Goal: Communication & Community: Answer question/provide support

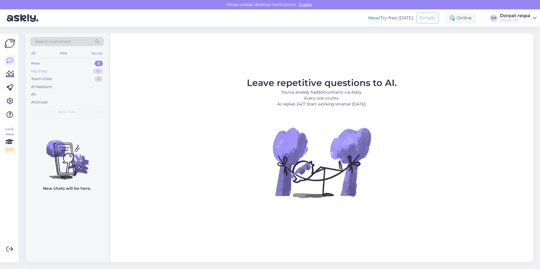
click at [45, 72] on div "My chats" at bounding box center [39, 72] width 16 height 6
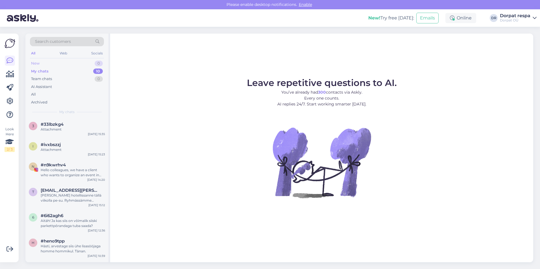
click at [38, 64] on div "New" at bounding box center [35, 64] width 8 height 6
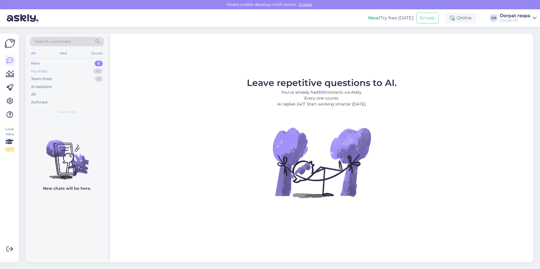
click at [40, 71] on div "My chats" at bounding box center [39, 72] width 16 height 6
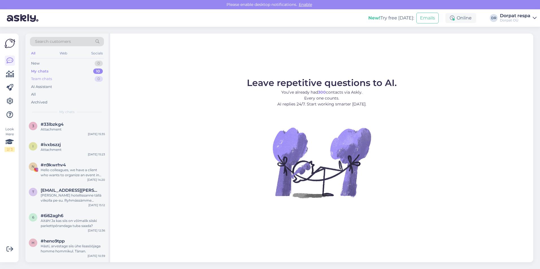
click at [43, 78] on div "Team chats" at bounding box center [41, 79] width 21 height 6
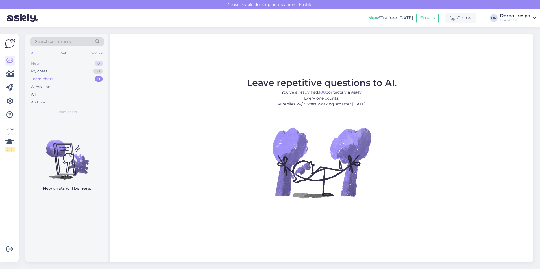
click at [36, 65] on div "New" at bounding box center [35, 64] width 8 height 6
click at [45, 72] on div "My chats" at bounding box center [39, 72] width 16 height 6
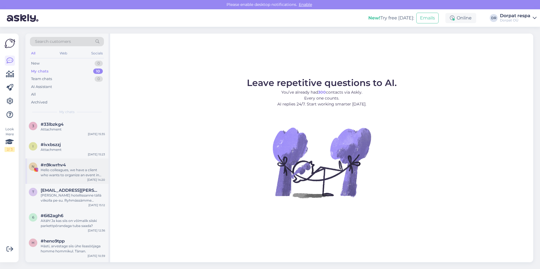
click at [63, 175] on div "Hello colleagues, we have a client who wants to organize an event in the city a…" at bounding box center [73, 173] width 64 height 10
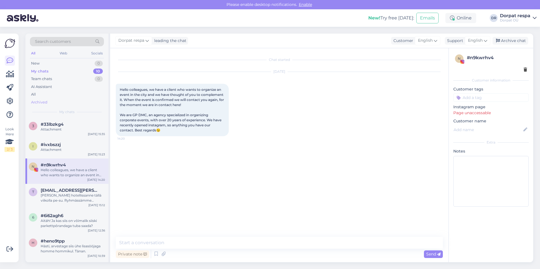
click at [44, 99] on div "Archived" at bounding box center [67, 103] width 74 height 8
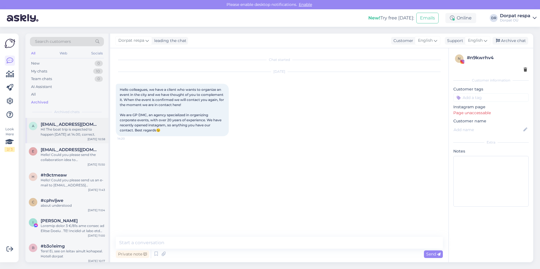
click at [68, 134] on div "Hi! The boat trip is expected to happen [DATE] at 14.00, correct." at bounding box center [73, 132] width 64 height 10
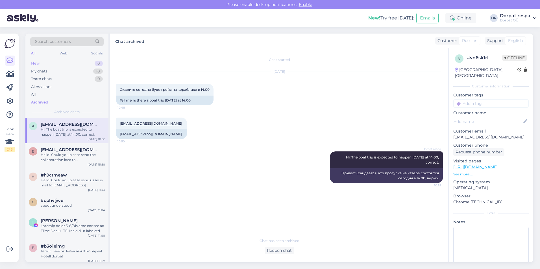
click at [95, 65] on div "New 0" at bounding box center [67, 64] width 74 height 8
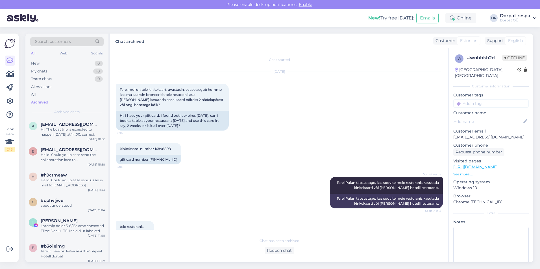
scroll to position [62, 0]
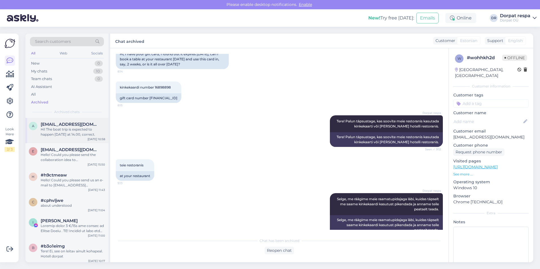
click at [64, 132] on div "Hi! The boat trip is expected to happen [DATE] at 14.00, correct." at bounding box center [73, 132] width 64 height 10
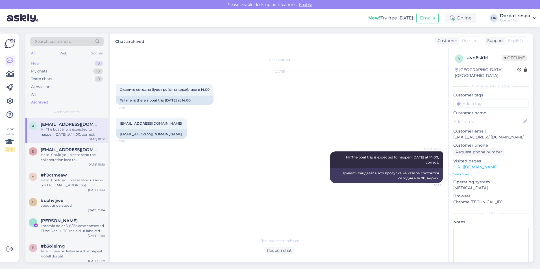
click at [40, 64] on div "New 0" at bounding box center [67, 64] width 74 height 8
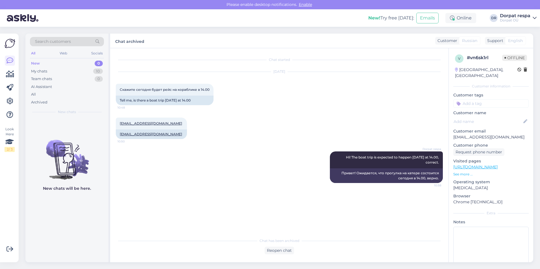
click at [74, 188] on p "New chats will be here." at bounding box center [67, 189] width 48 height 6
click at [281, 250] on div "Reopen chat" at bounding box center [278, 251] width 29 height 8
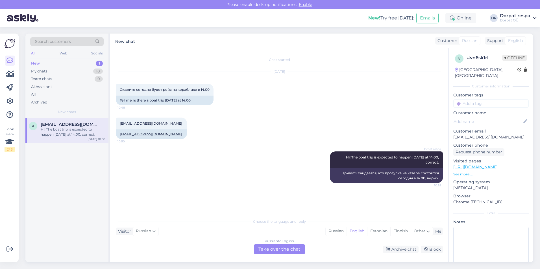
click at [55, 132] on div "Hi! The boat trip is expected to happen [DATE] at 14.00, correct." at bounding box center [73, 132] width 64 height 10
click at [35, 62] on div "New" at bounding box center [35, 64] width 9 height 6
click at [59, 130] on div "Hi! The boat trip is expected to happen [DATE] at 14.00, correct." at bounding box center [73, 132] width 64 height 10
click at [42, 103] on div "Archived" at bounding box center [39, 103] width 16 height 6
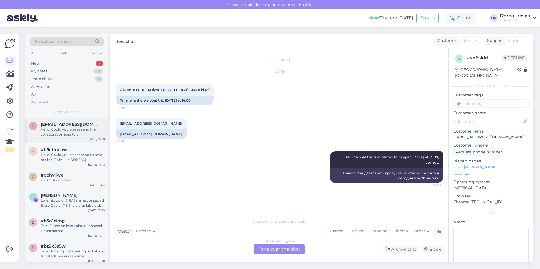
click at [58, 135] on div "Hello! Could you please send the collaboration idea to info@dorpat.ee" at bounding box center [73, 132] width 64 height 10
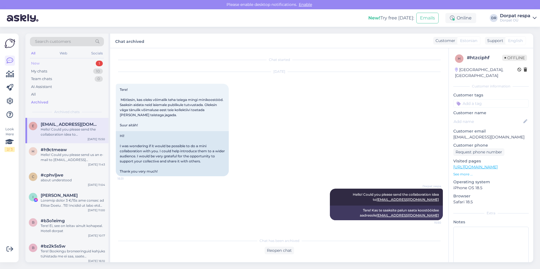
click at [45, 65] on div "New 1" at bounding box center [67, 64] width 74 height 8
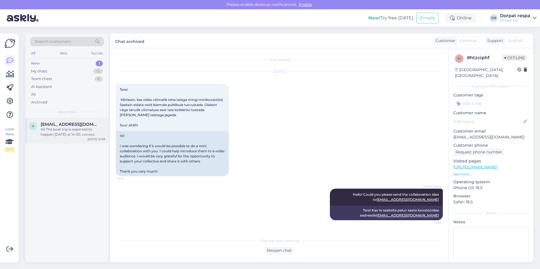
click at [61, 126] on span "[EMAIL_ADDRESS][DOMAIN_NAME]" at bounding box center [70, 124] width 59 height 5
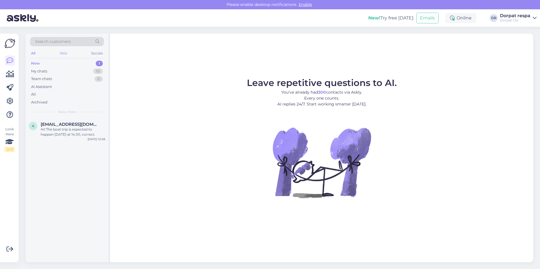
click at [65, 52] on div "Web" at bounding box center [63, 53] width 10 height 7
click at [97, 54] on div "Socials" at bounding box center [97, 53] width 14 height 7
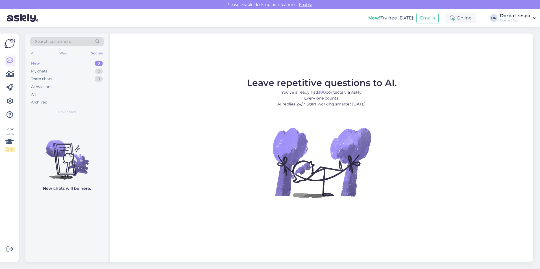
click at [36, 51] on div "All Web Socials" at bounding box center [67, 54] width 74 height 9
click at [36, 52] on div "All" at bounding box center [33, 53] width 6 height 7
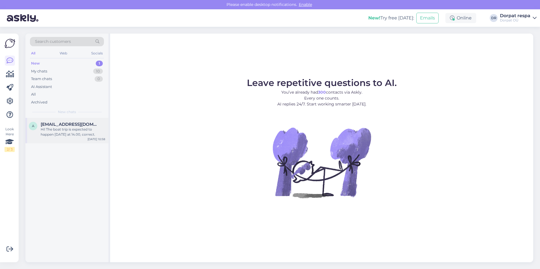
click at [69, 124] on span "[EMAIL_ADDRESS][DOMAIN_NAME]" at bounding box center [70, 124] width 59 height 5
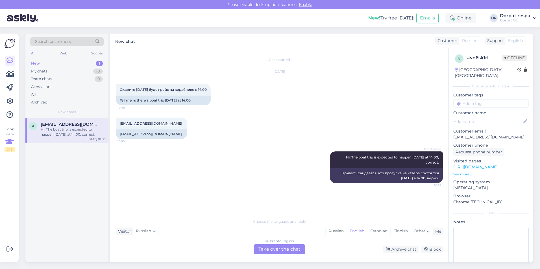
click at [8, 143] on icon at bounding box center [9, 142] width 8 height 10
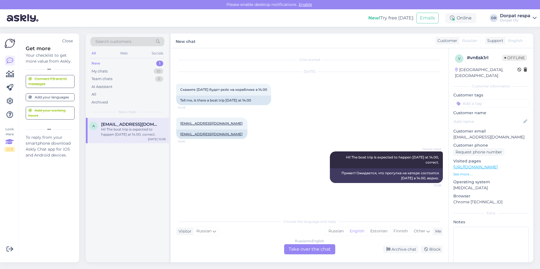
click at [10, 133] on div "Look Here 2 / 3" at bounding box center [10, 139] width 10 height 25
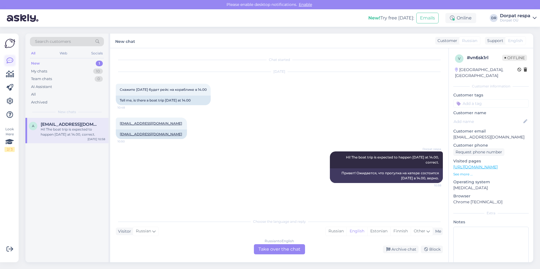
click at [10, 57] on link at bounding box center [10, 61] width 10 height 10
click at [10, 43] on img at bounding box center [10, 43] width 11 height 11
click at [100, 62] on div "1" at bounding box center [99, 64] width 7 height 6
